Goal: Information Seeking & Learning: Understand process/instructions

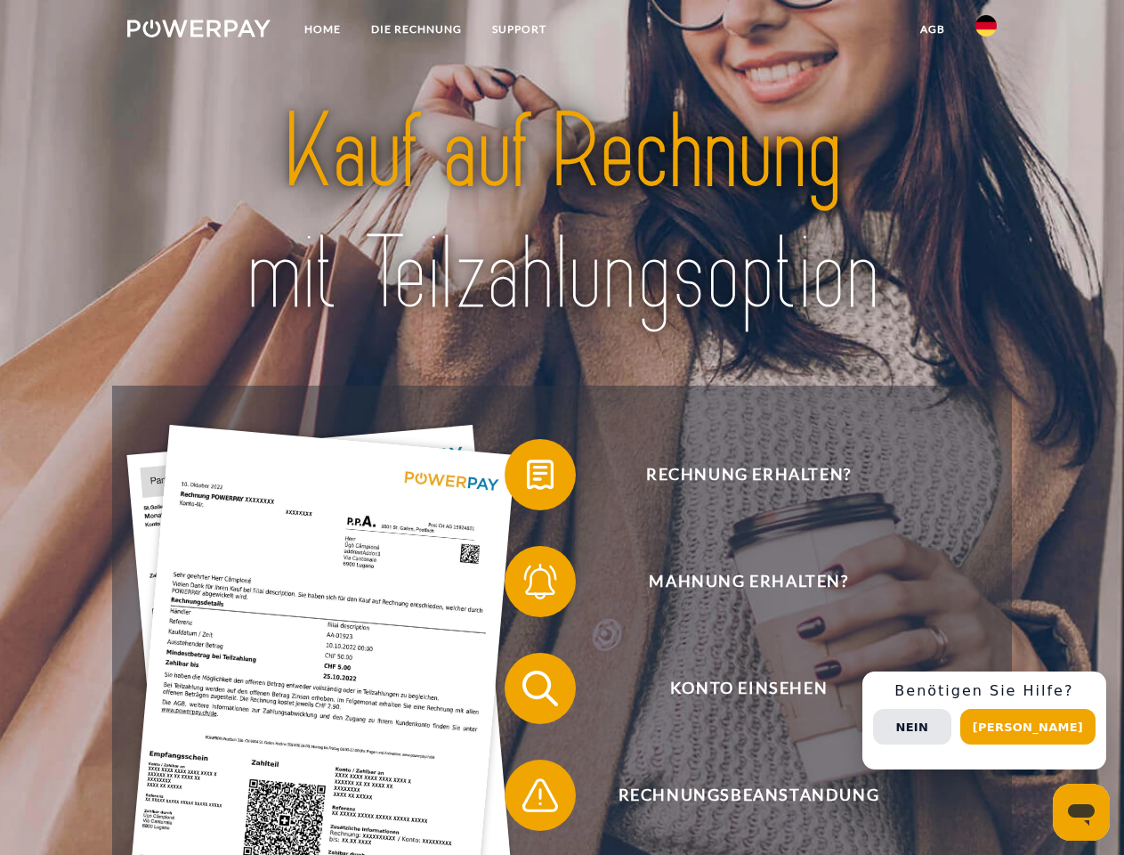
click at [199, 31] on img at bounding box center [198, 29] width 143 height 18
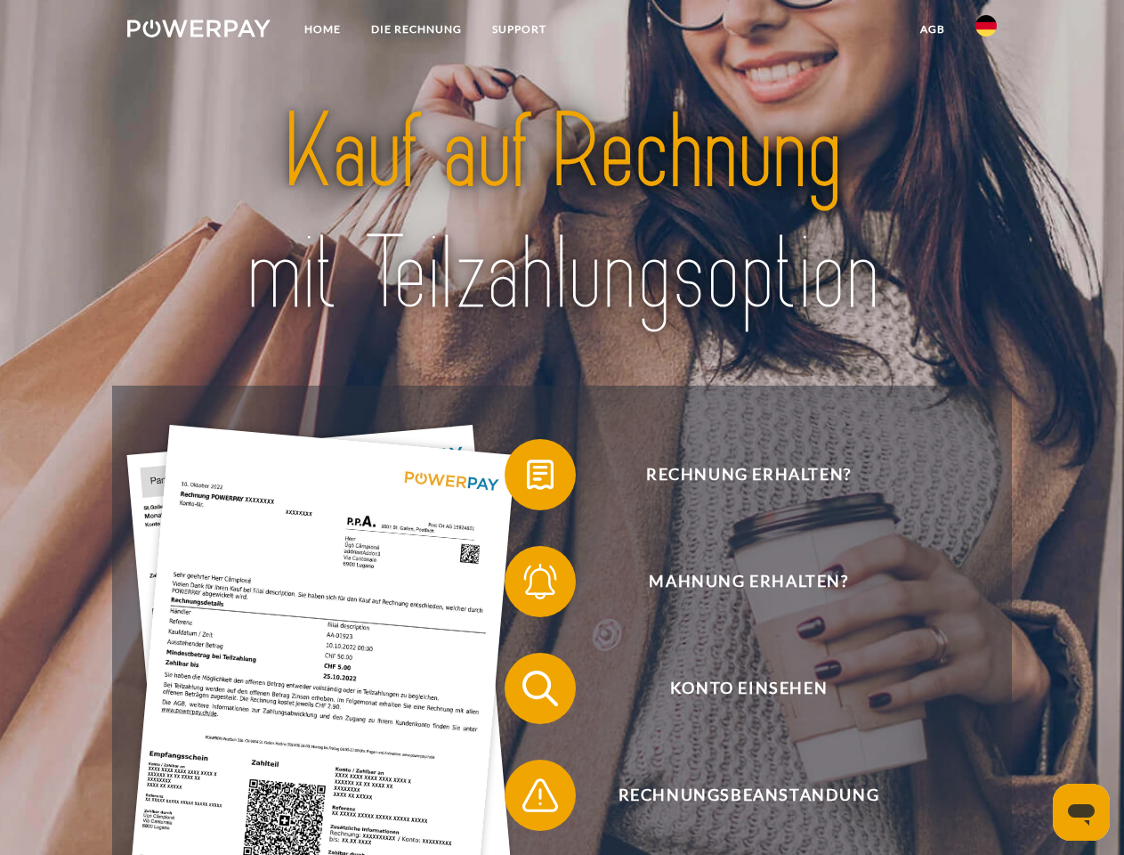
click at [986, 31] on img at bounding box center [986, 25] width 21 height 21
click at [932, 29] on link "agb" at bounding box center [932, 29] width 55 height 32
click at [527, 478] on span at bounding box center [513, 474] width 89 height 89
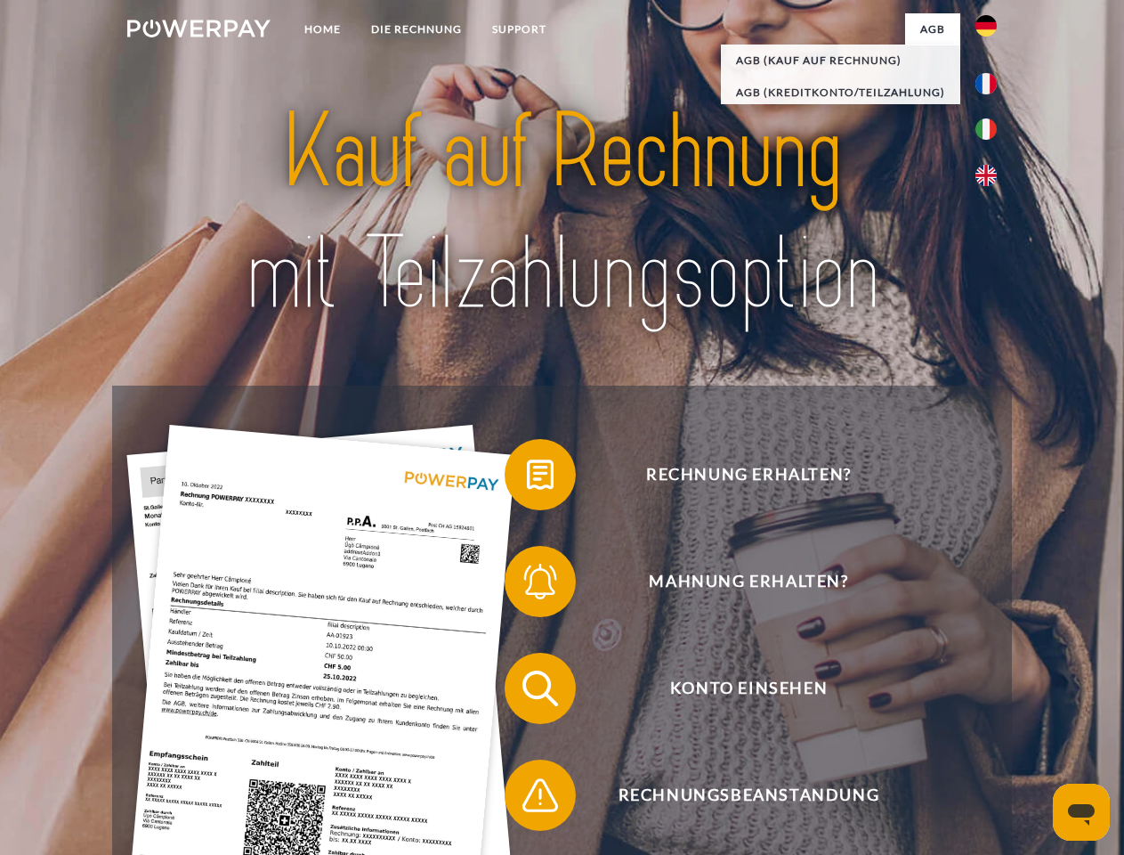
click at [527, 585] on span at bounding box center [513, 581] width 89 height 89
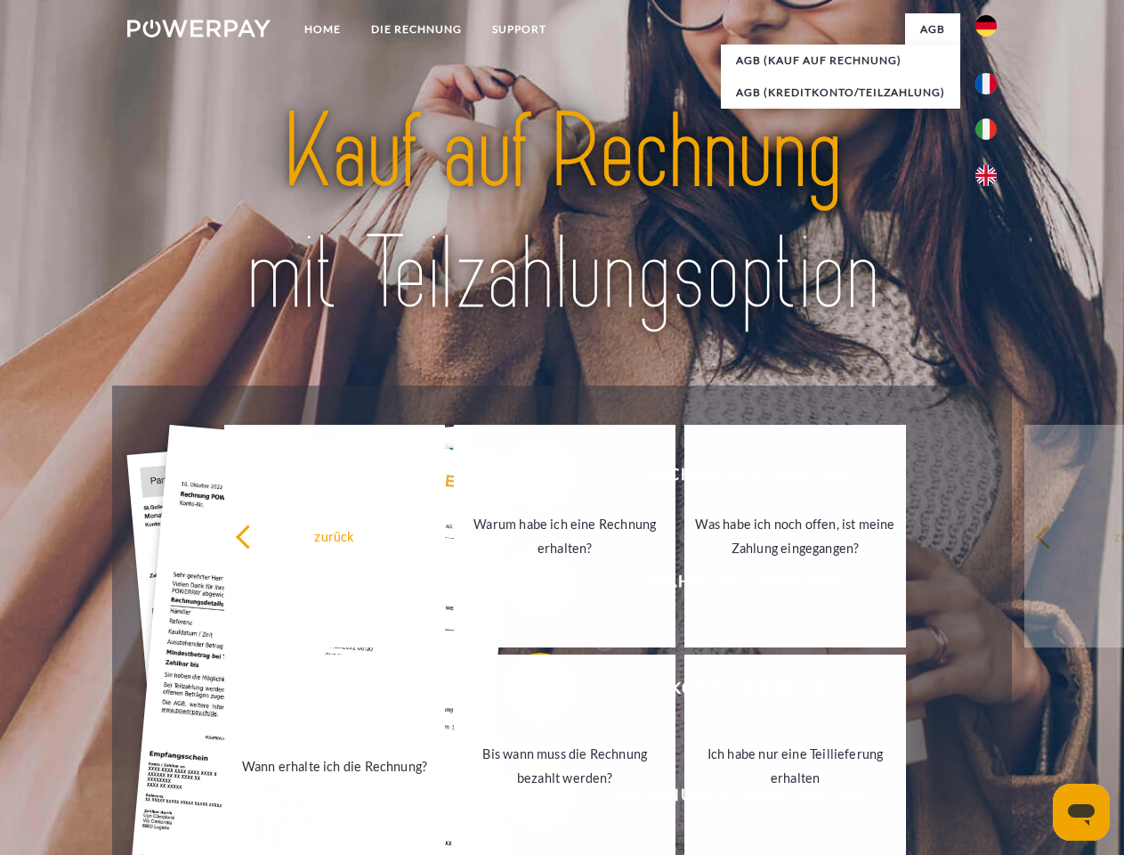
click at [527, 692] on link "Bis wann muss die Rechnung bezahlt werden?" at bounding box center [565, 765] width 222 height 223
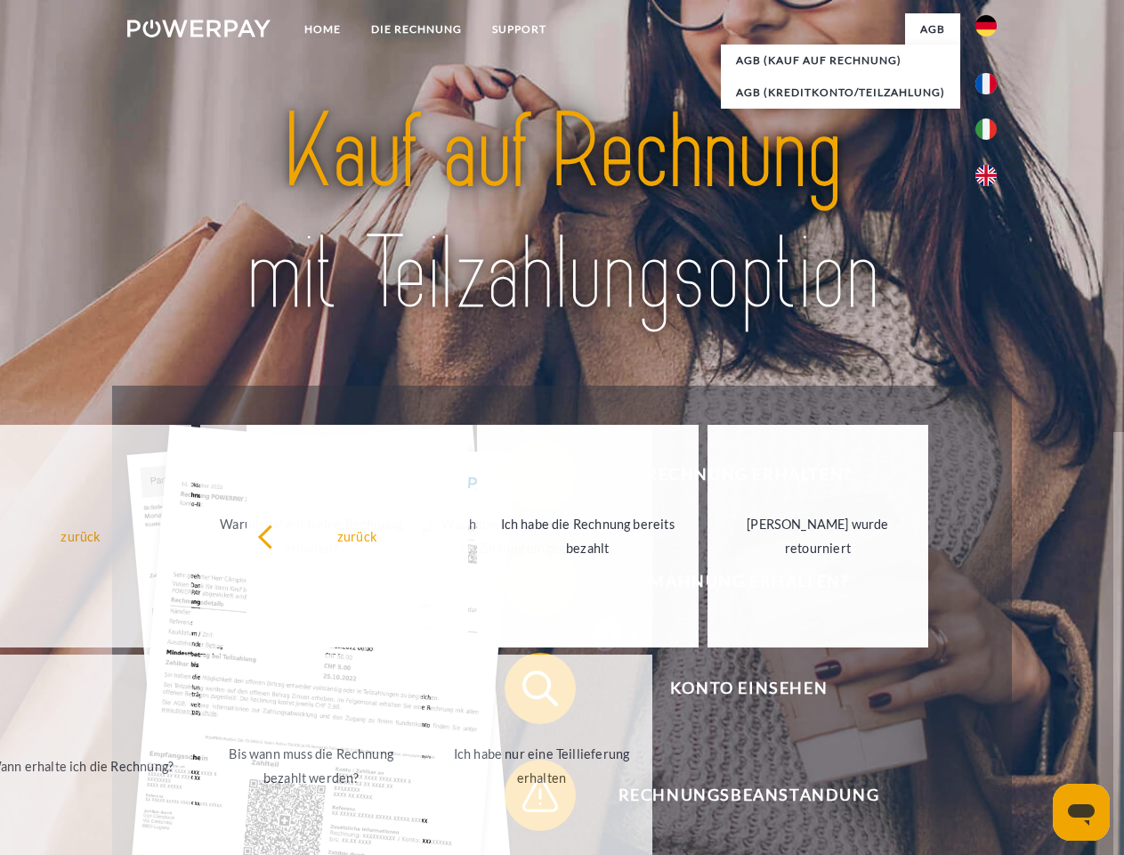
click at [527, 798] on span at bounding box center [513, 794] width 89 height 89
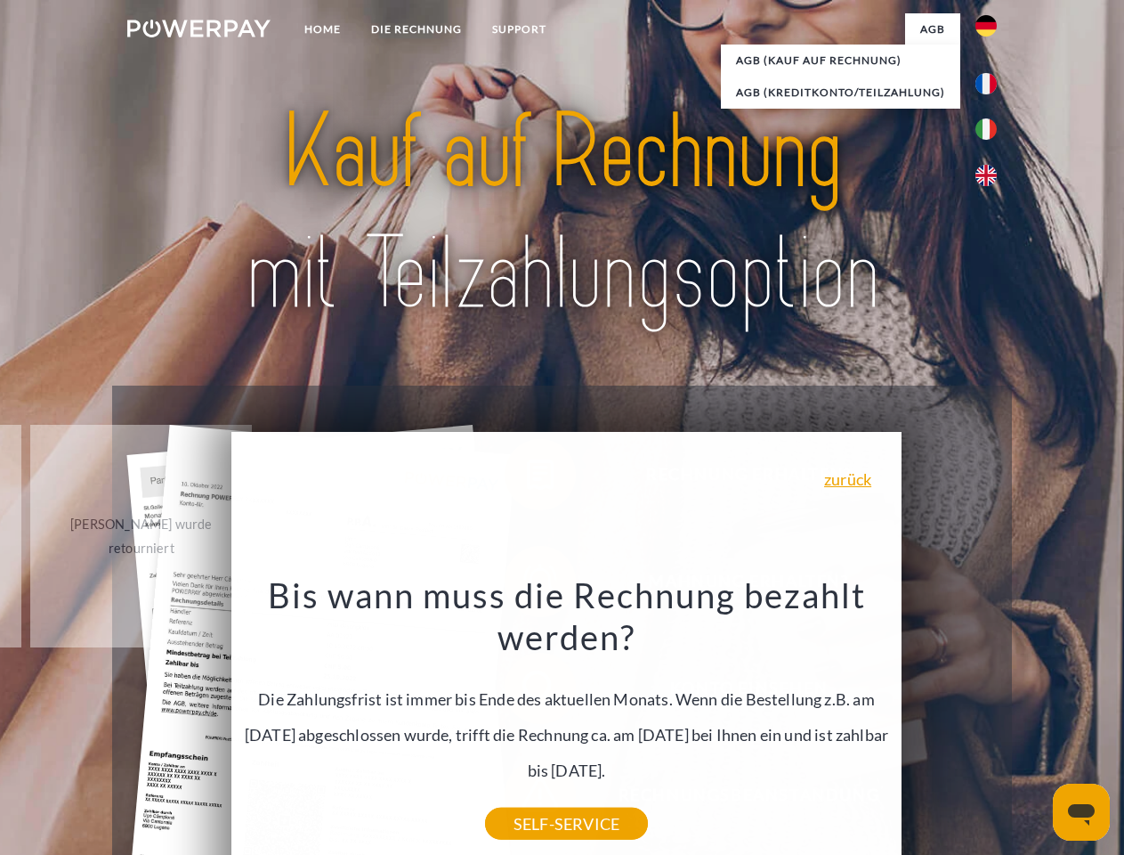
click at [991, 720] on div "Rechnung erhalten? Mahnung erhalten? Konto einsehen" at bounding box center [561, 741] width 899 height 712
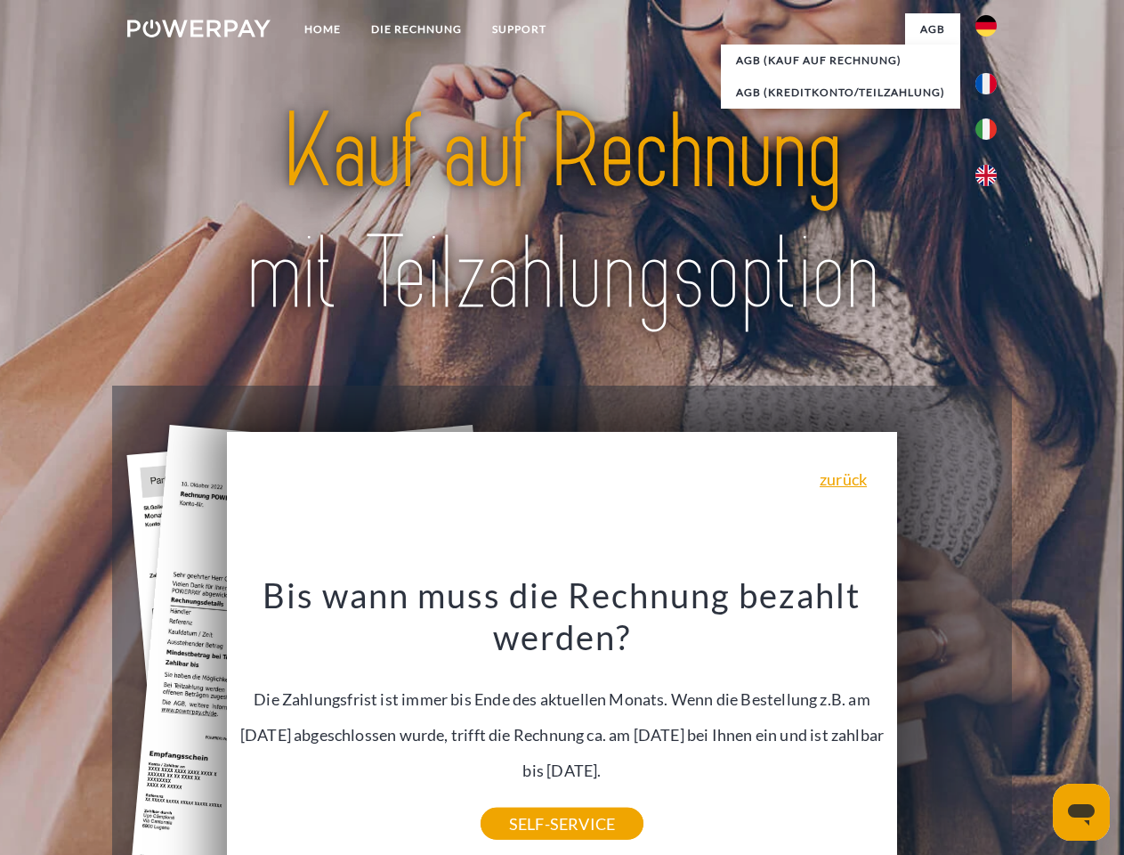
click at [947, 724] on span "Konto einsehen" at bounding box center [749, 688] width 436 height 71
click at [1034, 726] on header "Home DIE RECHNUNG SUPPORT" at bounding box center [562, 614] width 1124 height 1229
